Goal: Task Accomplishment & Management: Use online tool/utility

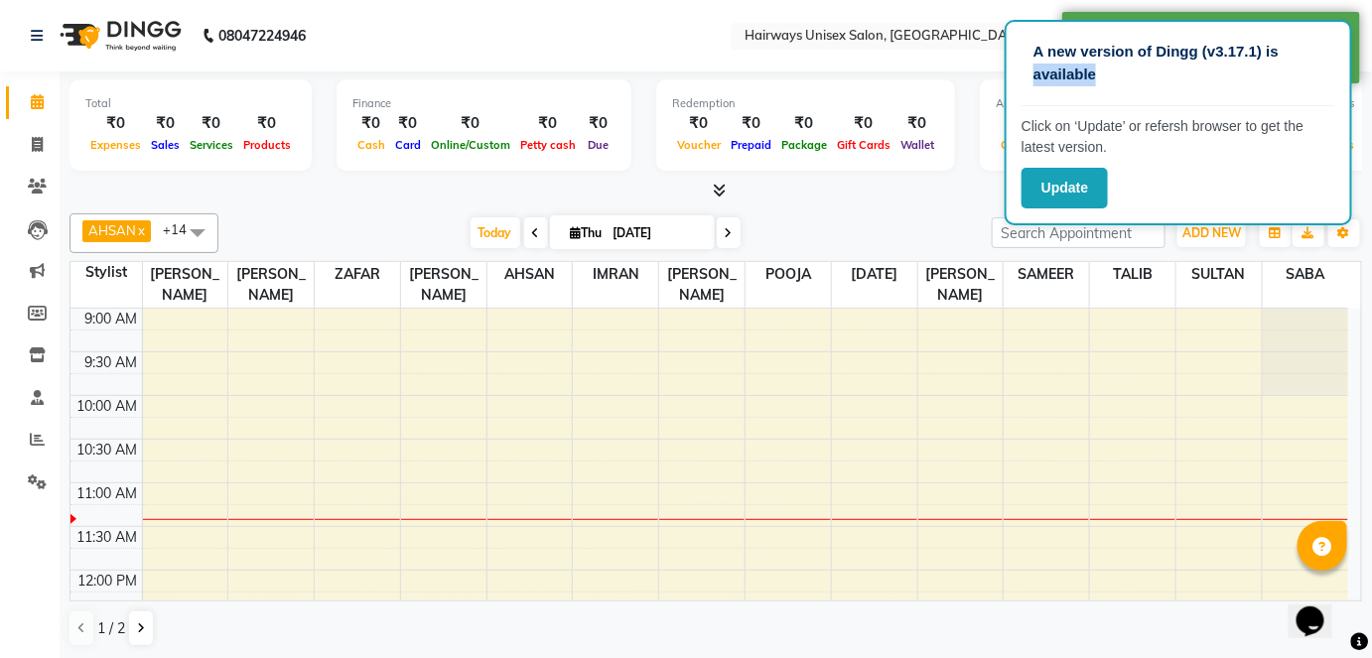
drag, startPoint x: 1252, startPoint y: 57, endPoint x: 1224, endPoint y: 69, distance: 30.6
click at [1195, 74] on p "A new version of Dingg (v3.17.1) is available" at bounding box center [1178, 63] width 290 height 45
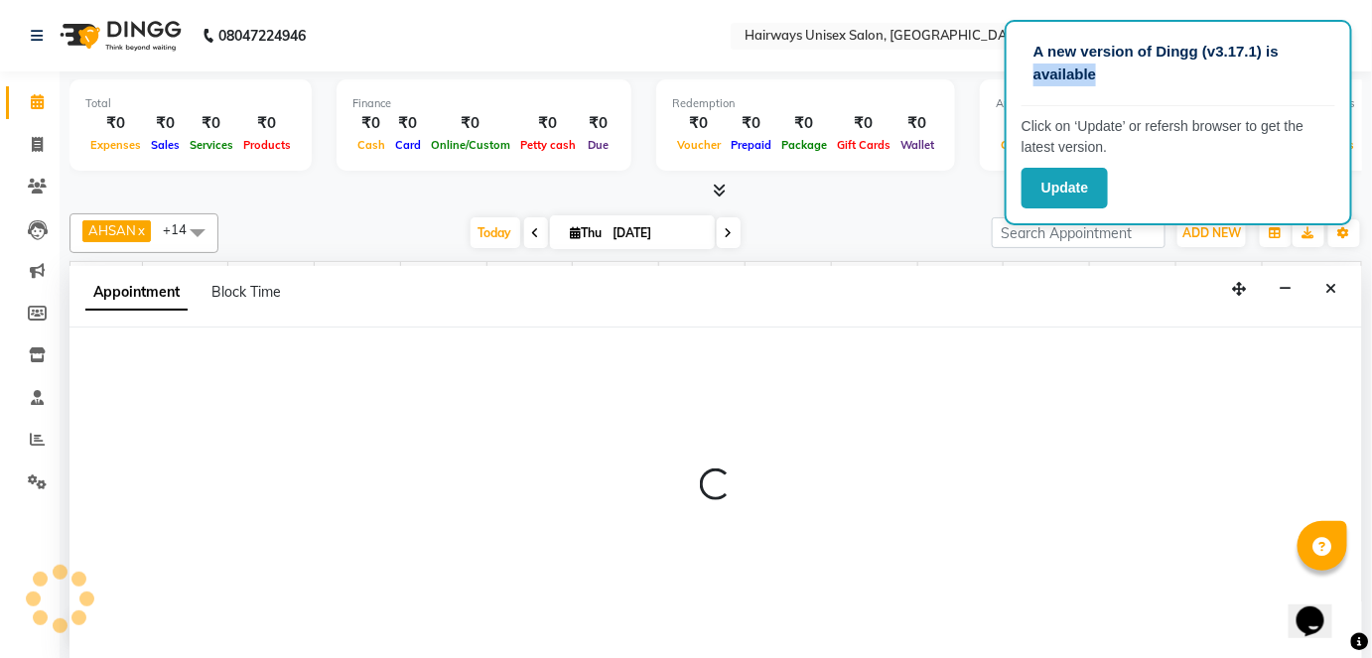
select select "81020"
select select "630"
select select "tentative"
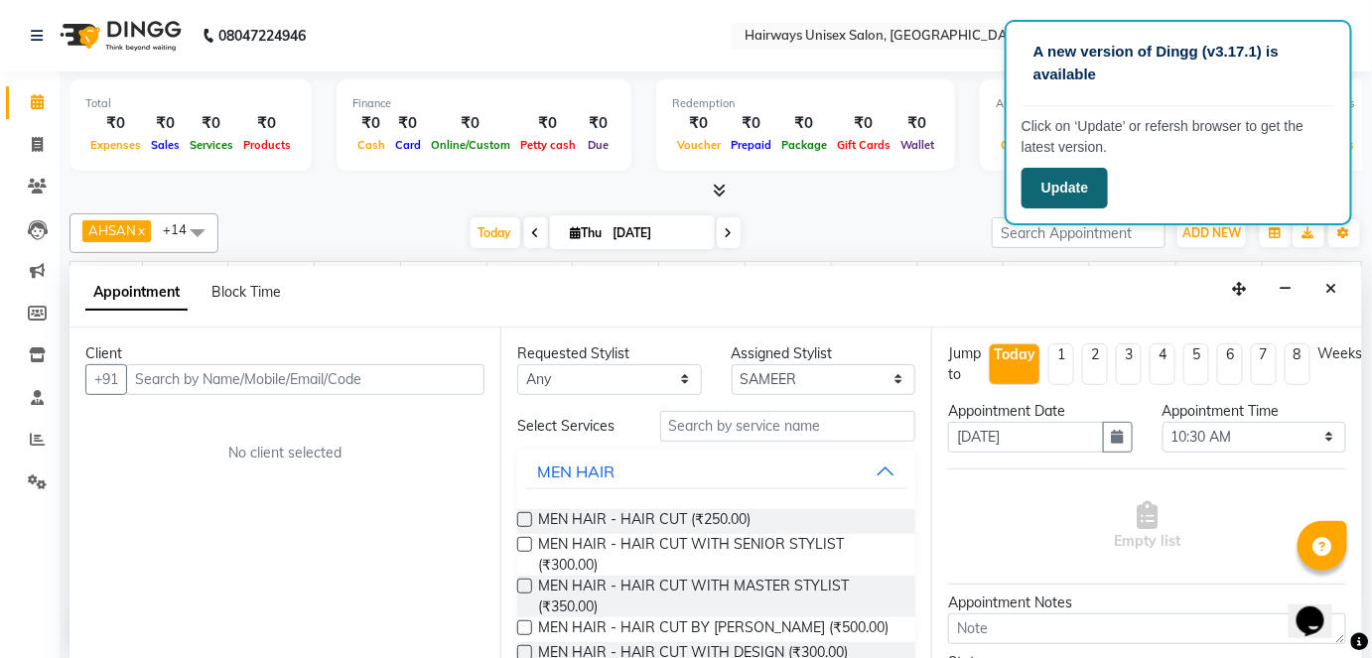
click at [1064, 188] on button "Update" at bounding box center [1064, 188] width 86 height 41
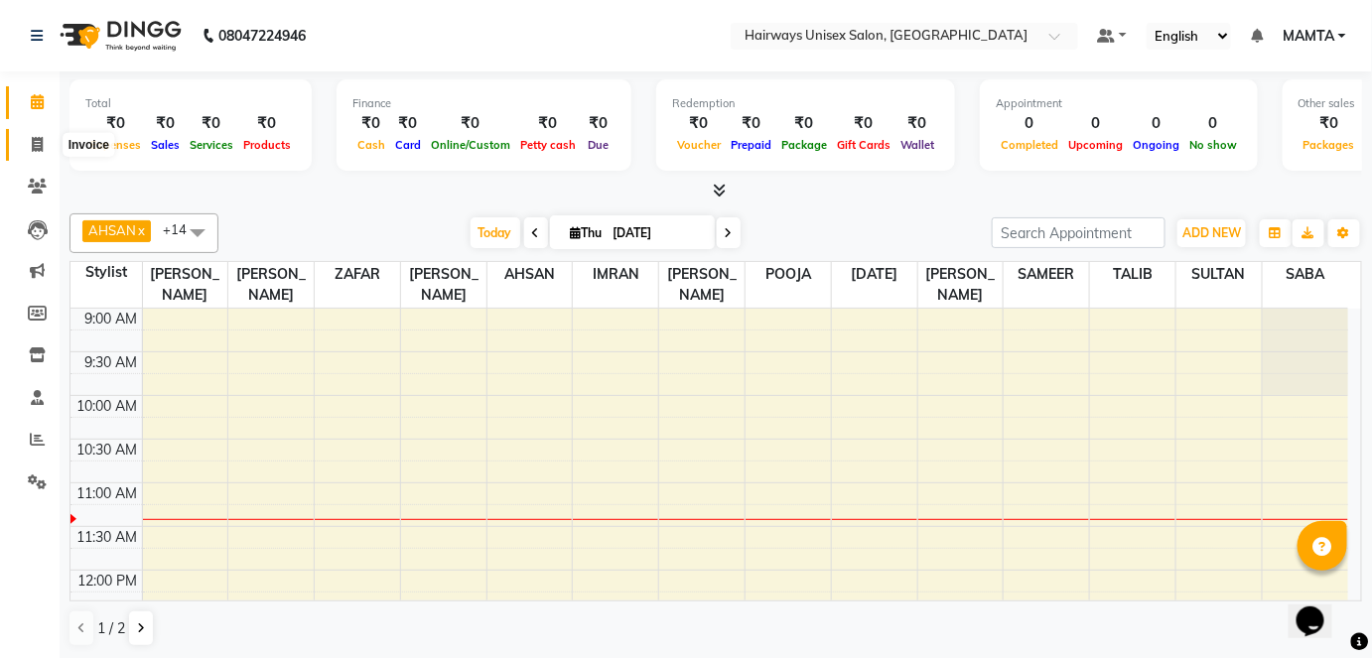
drag, startPoint x: 42, startPoint y: 146, endPoint x: 58, endPoint y: 154, distance: 17.8
click at [42, 146] on icon at bounding box center [37, 144] width 11 height 15
select select "8320"
select select "service"
click at [35, 137] on icon at bounding box center [37, 144] width 11 height 15
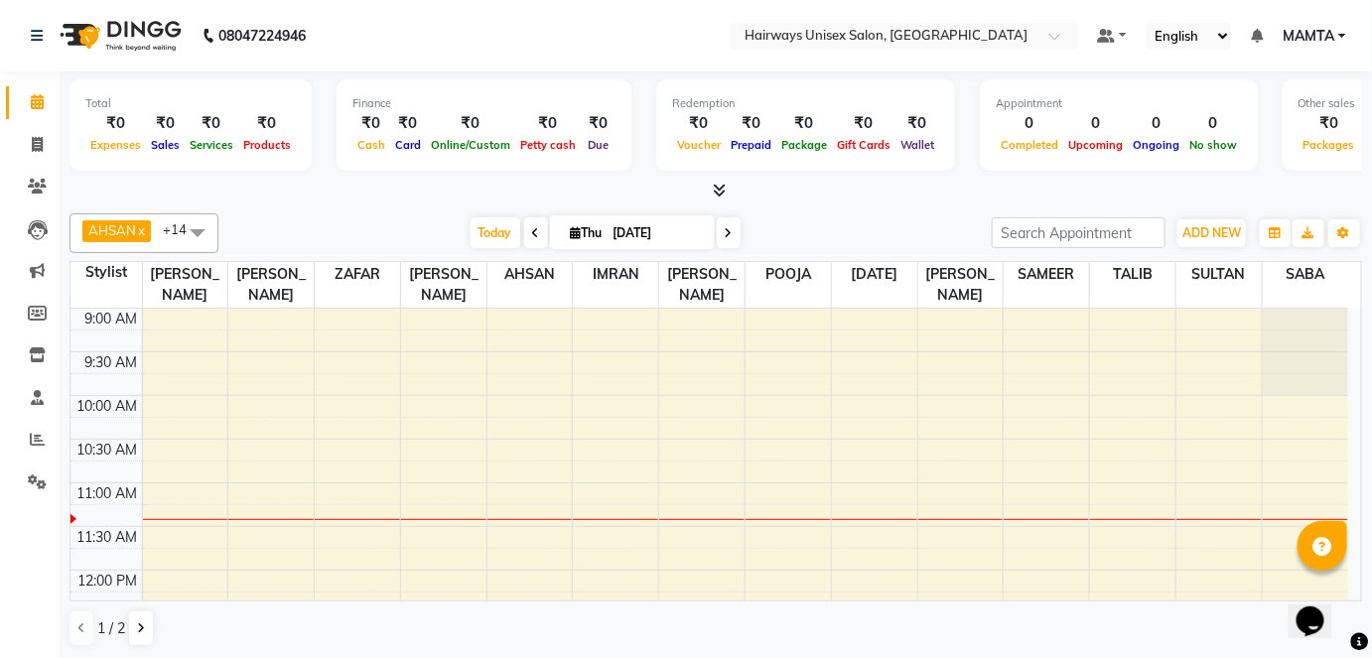
select select "8320"
select select "service"
